Goal: Book appointment/travel/reservation

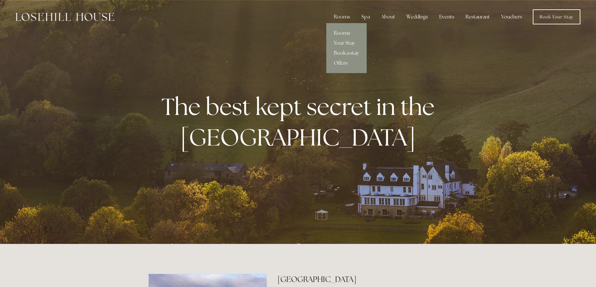
click at [350, 53] on link "Book a stay" at bounding box center [346, 53] width 40 height 10
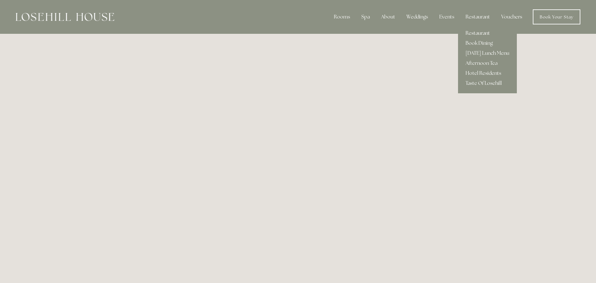
click at [480, 32] on link "Restaurant" at bounding box center [487, 33] width 59 height 10
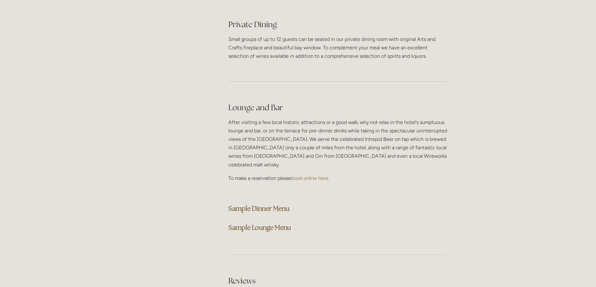
scroll to position [1501, 0]
